Goal: Find specific page/section: Find specific page/section

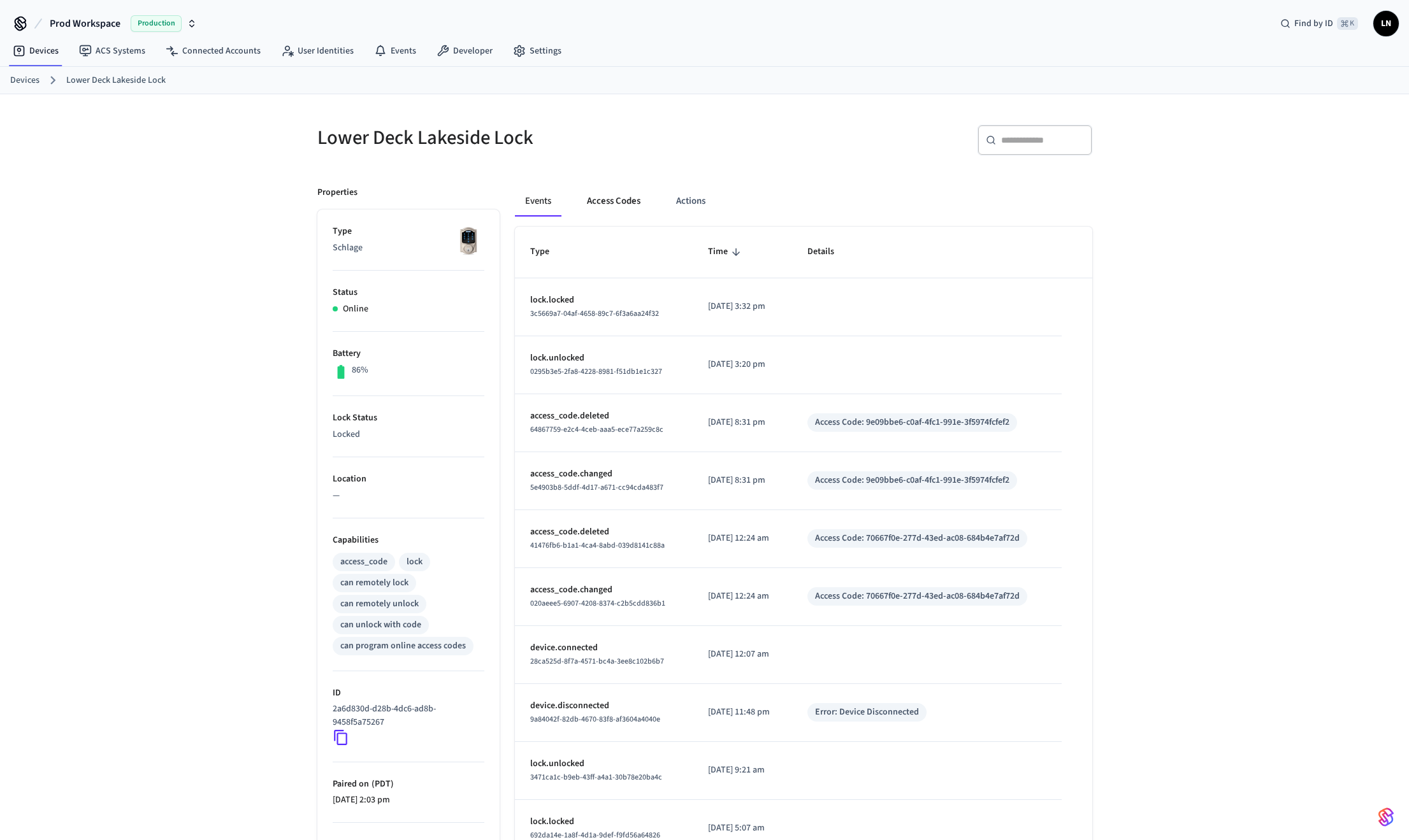
click at [621, 204] on button "Access Codes" at bounding box center [614, 201] width 74 height 31
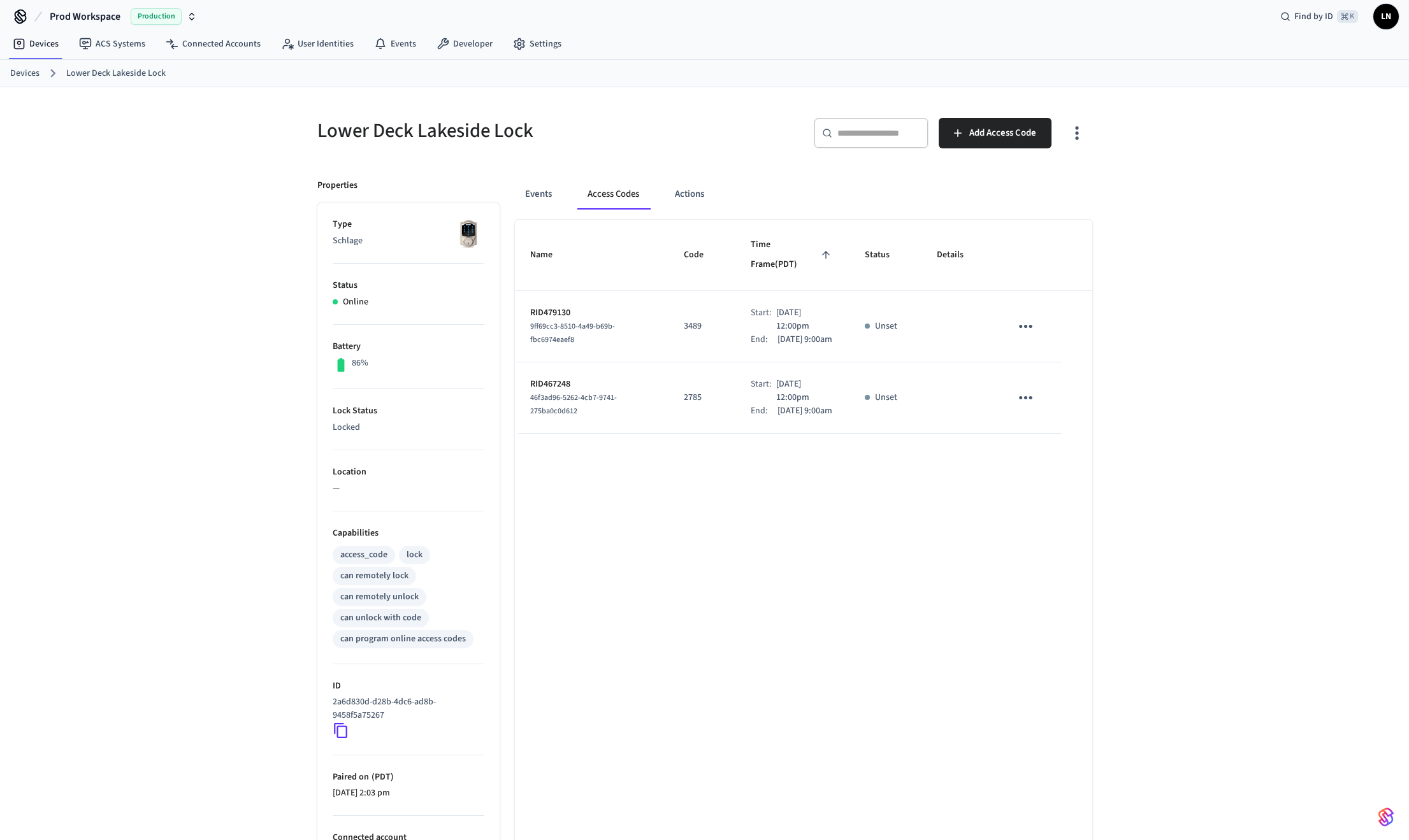
scroll to position [8, 0]
